Goal: Task Accomplishment & Management: Use online tool/utility

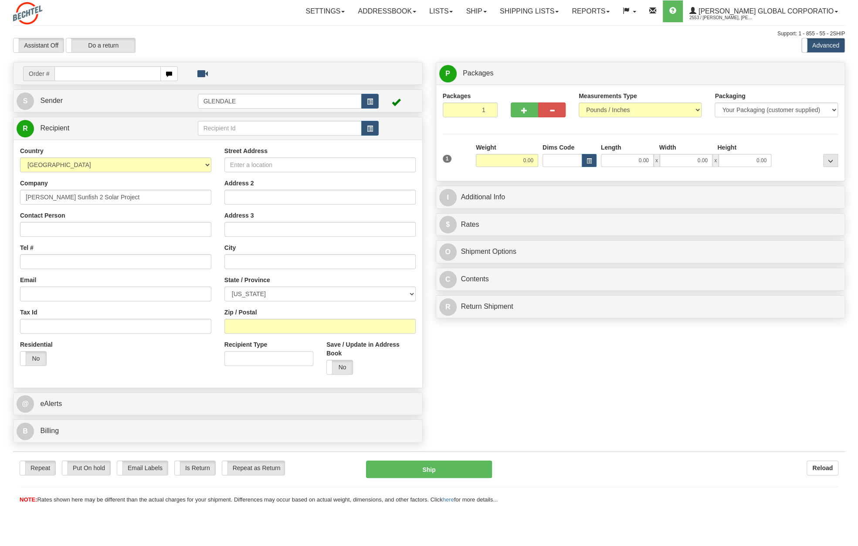
type input "[PERSON_NAME] Sunfish 2 Solar Project"
click at [49, 229] on input "Contact Person" at bounding box center [115, 229] width 191 height 15
type input "[PERSON_NAME]"
click at [66, 264] on input "Tel #" at bounding box center [115, 261] width 191 height 15
type input "6023682301"
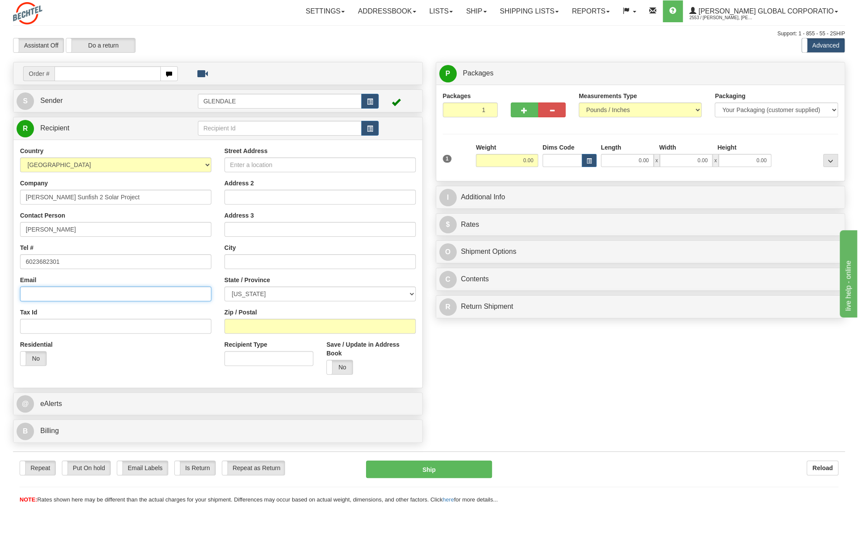
click at [40, 297] on input "Email" at bounding box center [115, 293] width 191 height 15
click at [272, 163] on input "Street Address" at bounding box center [319, 164] width 191 height 15
type input "20845 [STREET_ADDRESS]"
click at [247, 255] on input "text" at bounding box center [319, 261] width 191 height 15
type input "[PERSON_NAME]"
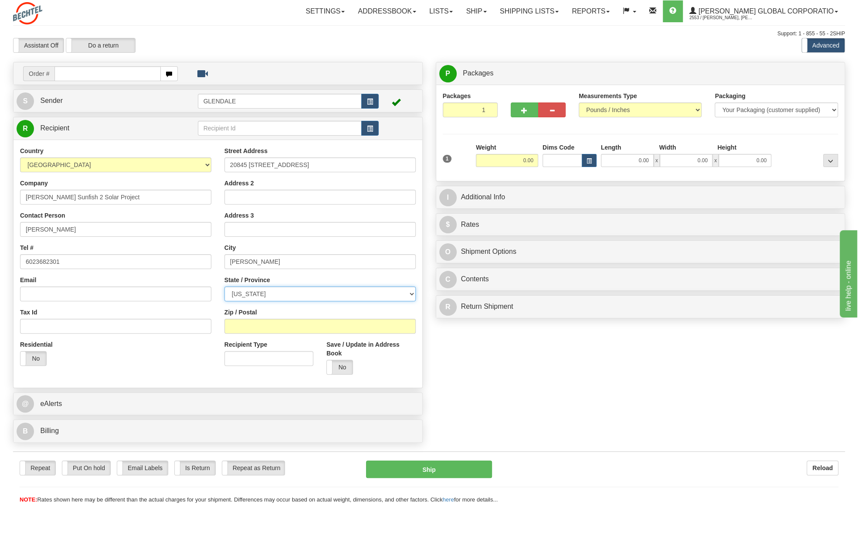
select select "MI"
type input "49068"
click at [749, 110] on select "Your Packaging (customer supplied) Envelope (carrier supplied) Pack (carrier su…" at bounding box center [776, 109] width 123 height 15
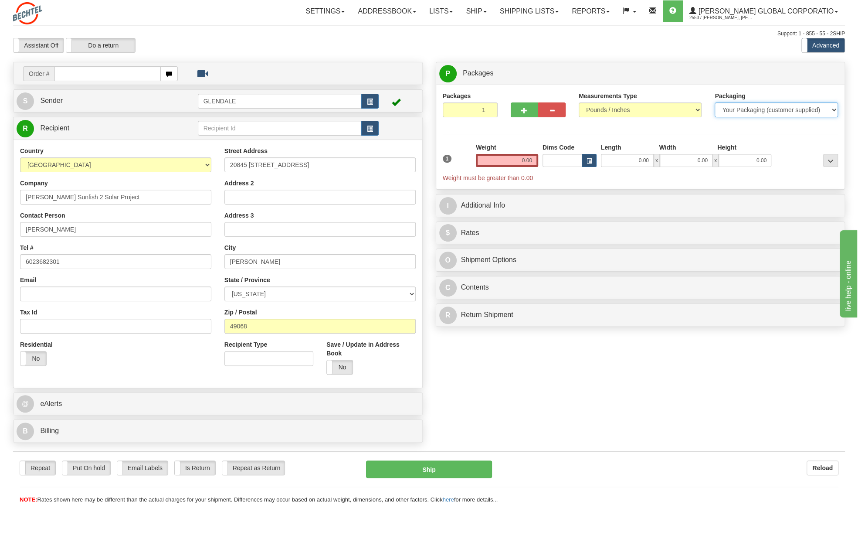
select select "2"
click at [715, 102] on select "Your Packaging (customer supplied) Envelope (carrier supplied) Pack (carrier su…" at bounding box center [776, 109] width 123 height 15
drag, startPoint x: 519, startPoint y: 161, endPoint x: 557, endPoint y: 160, distance: 38.4
click at [557, 160] on div "1 Weight 0.00 Dims Code 0 x" at bounding box center [641, 162] width 400 height 39
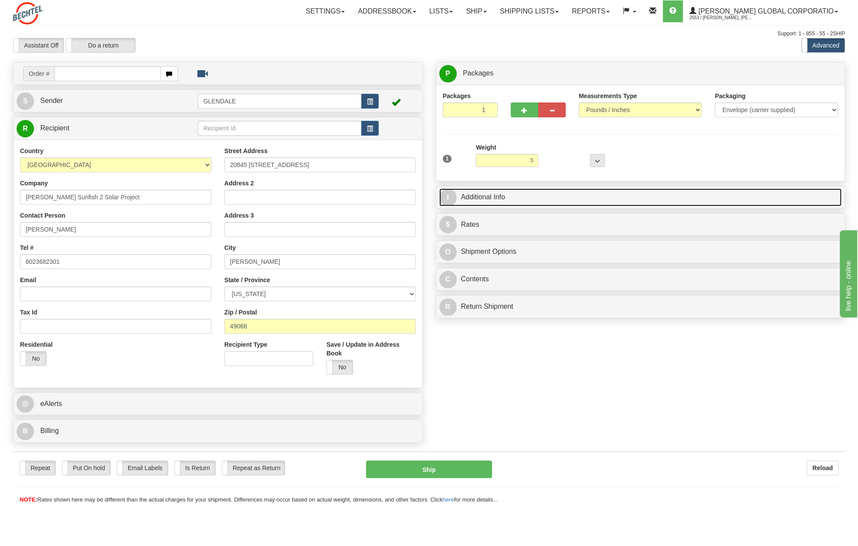
type input "0.50"
click at [497, 194] on link "I Additional Info" at bounding box center [640, 197] width 403 height 18
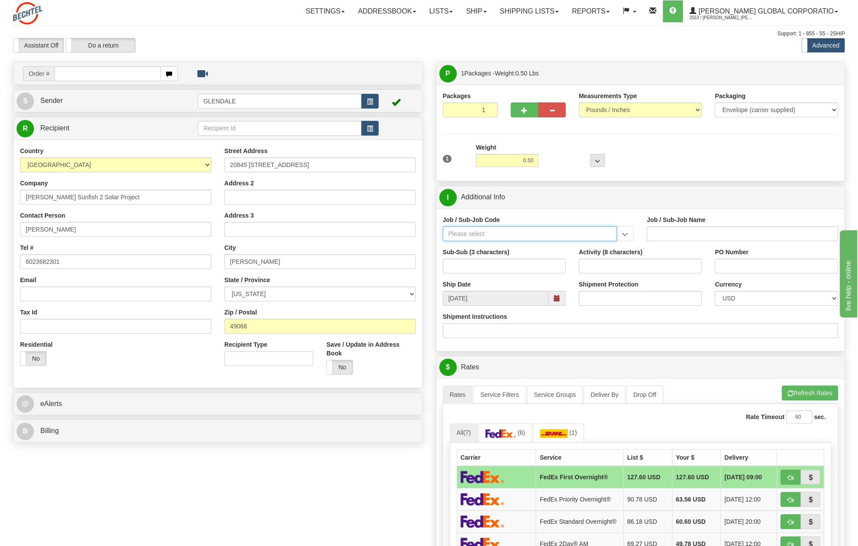
click at [484, 237] on input "Job / Sub-Job Code" at bounding box center [530, 233] width 174 height 15
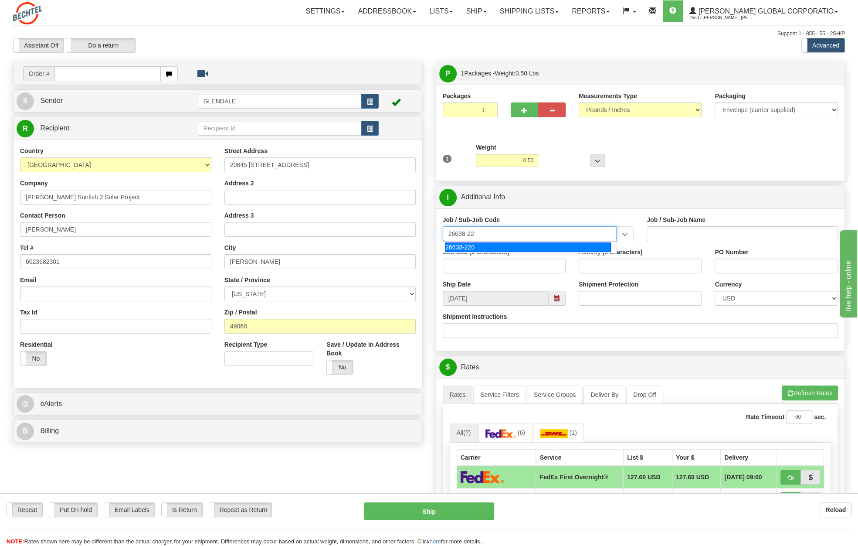
type input "26638-220"
click at [481, 243] on div "26638-220" at bounding box center [528, 247] width 166 height 10
type input "SUNFISH 2 SOLAR PROJECT - MANUAL LABOR"
type input "26638-220"
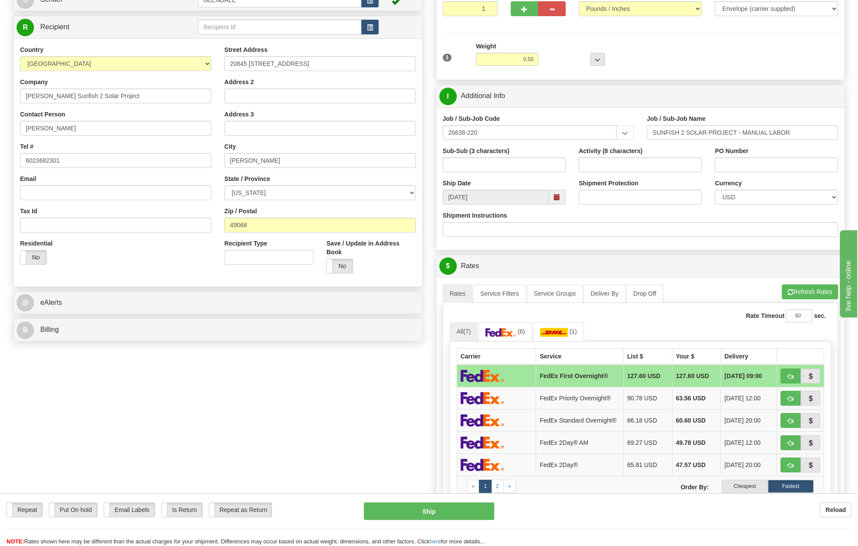
scroll to position [131, 0]
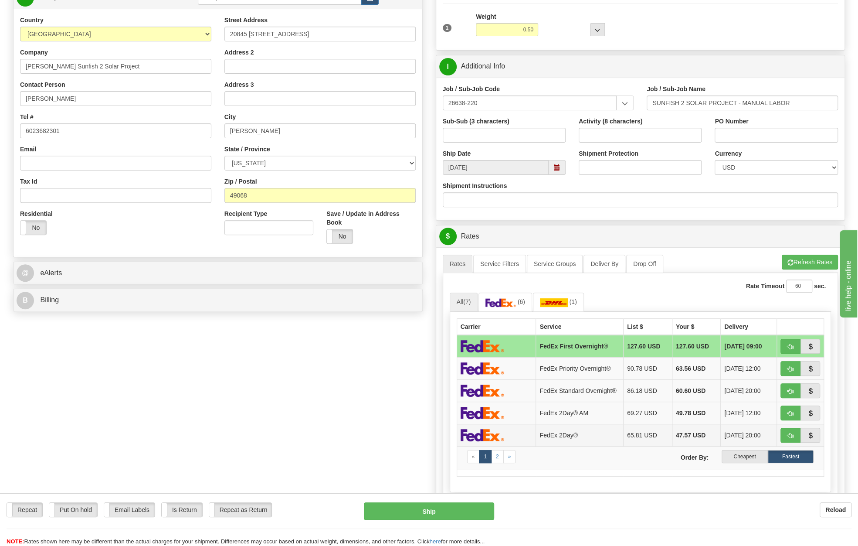
click at [560, 434] on td "FedEx 2Day®" at bounding box center [580, 435] width 88 height 22
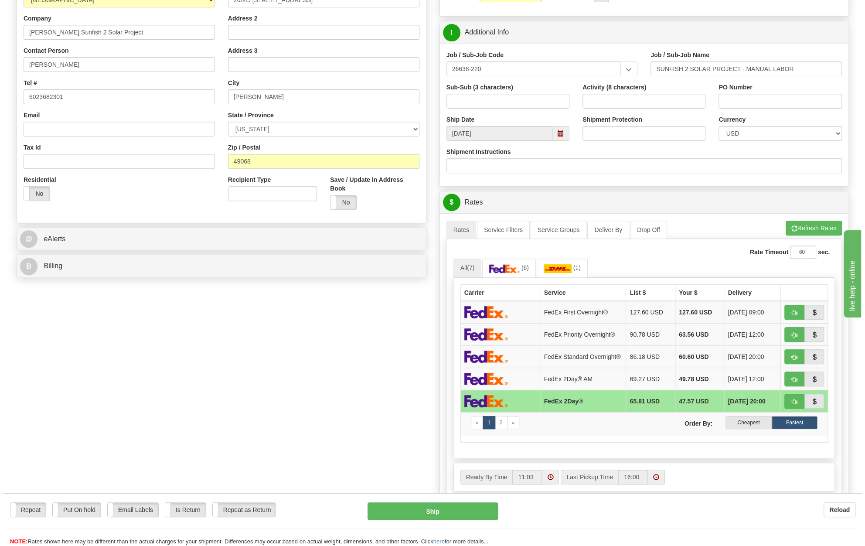
scroll to position [305, 0]
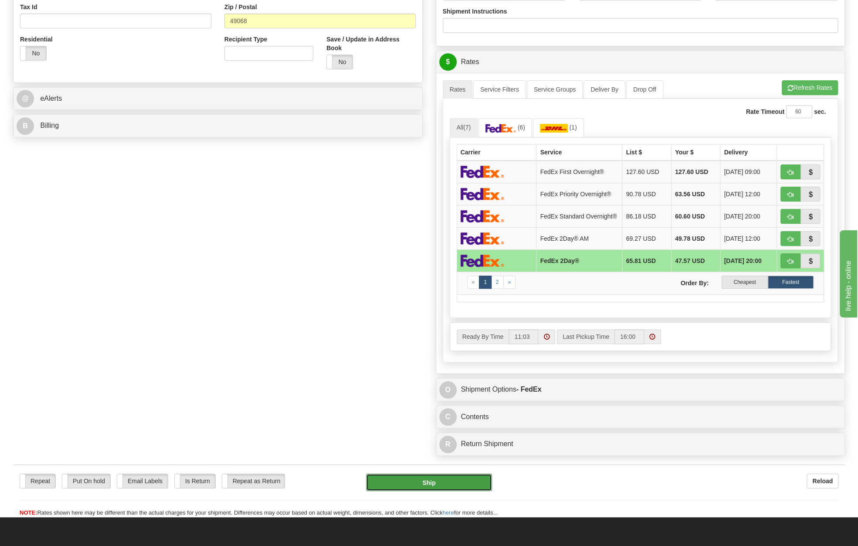
click at [425, 480] on button "Ship" at bounding box center [429, 481] width 126 height 17
type input "03"
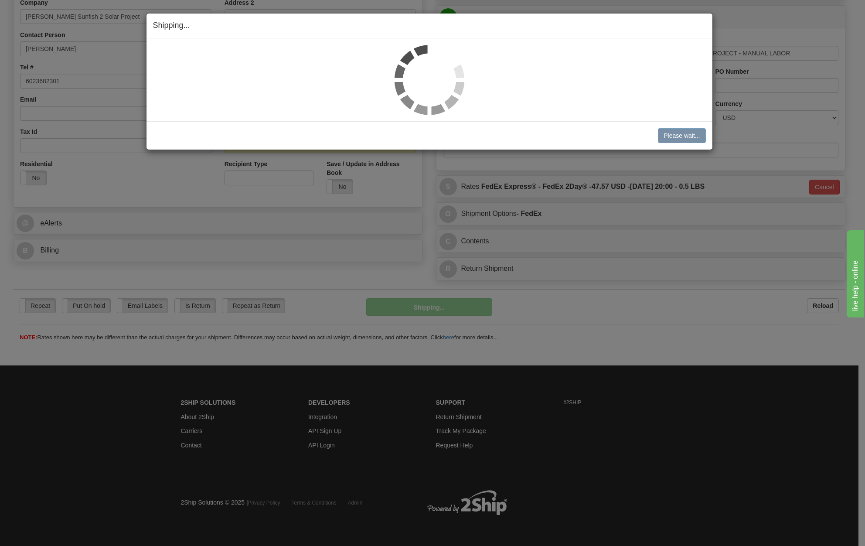
scroll to position [180, 0]
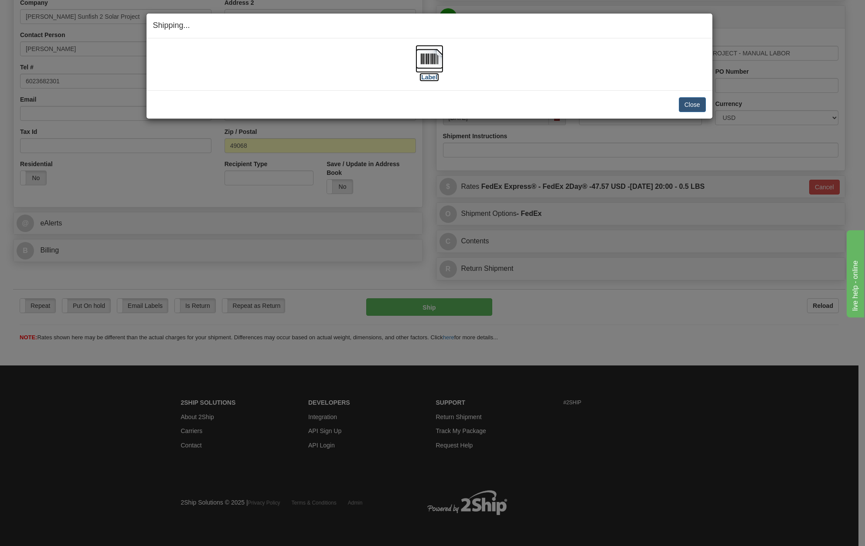
click at [419, 61] on img at bounding box center [429, 59] width 28 height 28
click at [685, 103] on button "Close" at bounding box center [692, 104] width 27 height 15
